Goal: Find specific page/section: Find specific page/section

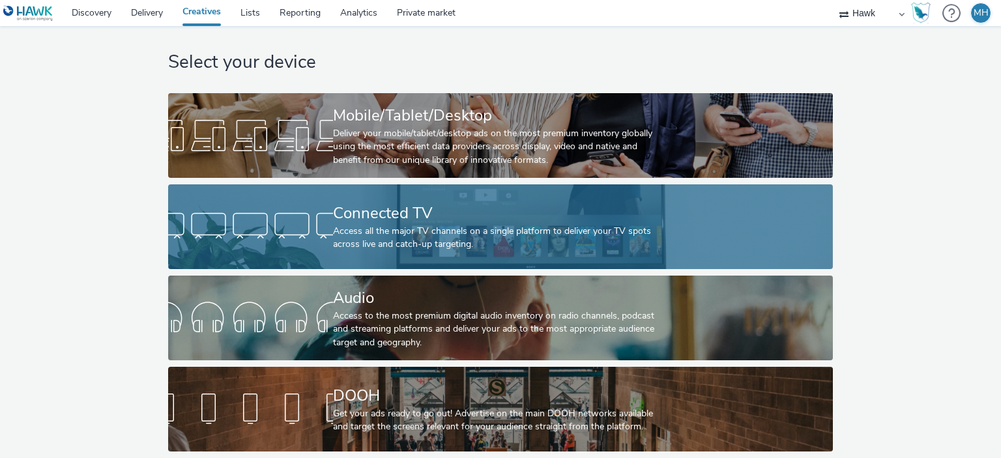
scroll to position [21, 0]
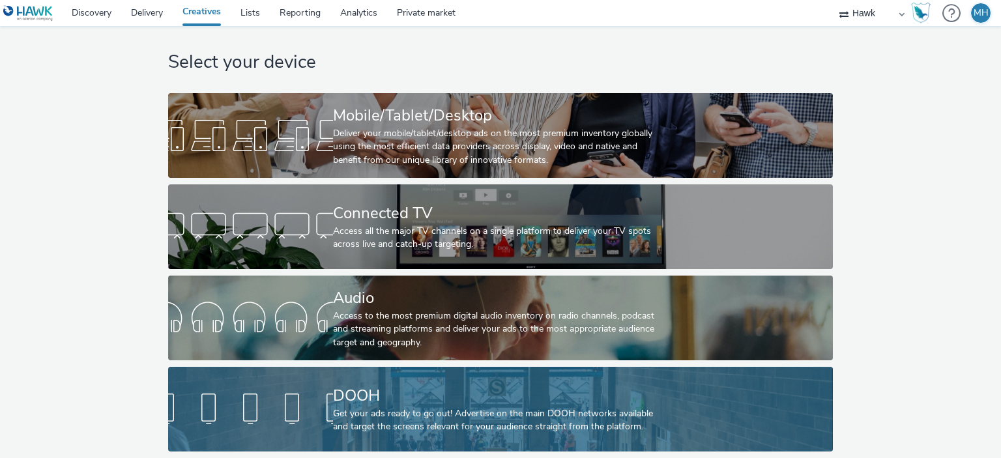
click at [352, 384] on div "DOOH" at bounding box center [498, 395] width 330 height 23
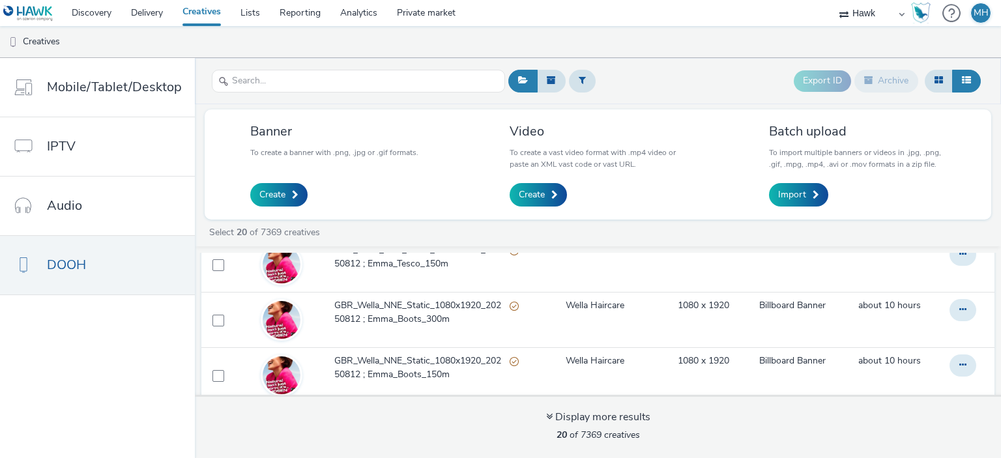
scroll to position [456, 0]
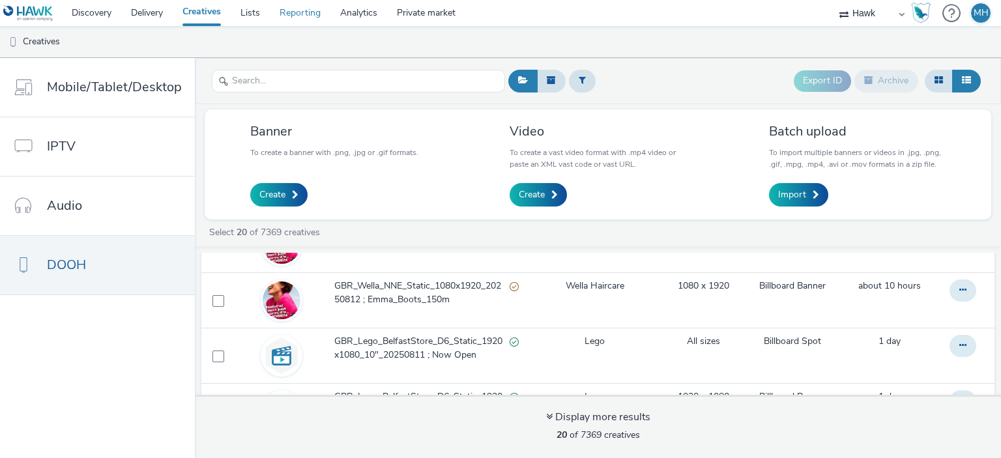
click at [271, 7] on link "Reporting" at bounding box center [300, 13] width 61 height 26
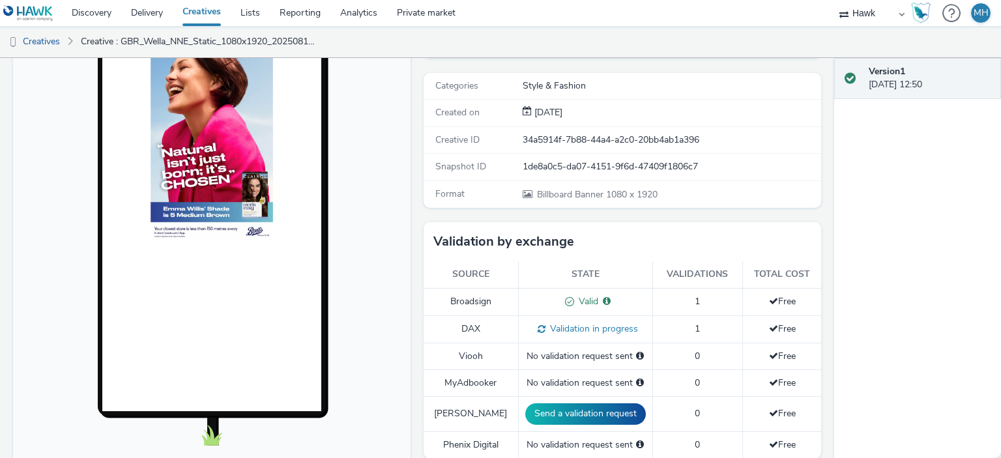
scroll to position [195, 0]
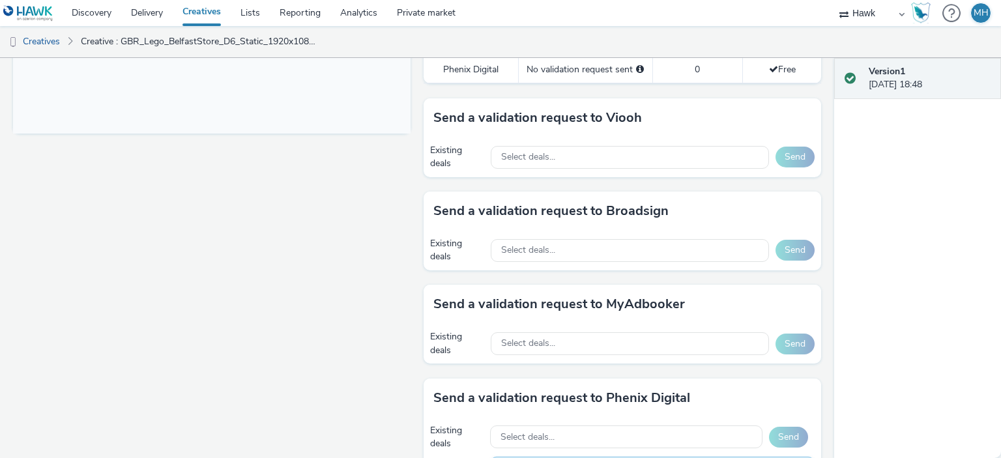
scroll to position [651, 0]
